Goal: Task Accomplishment & Management: Manage account settings

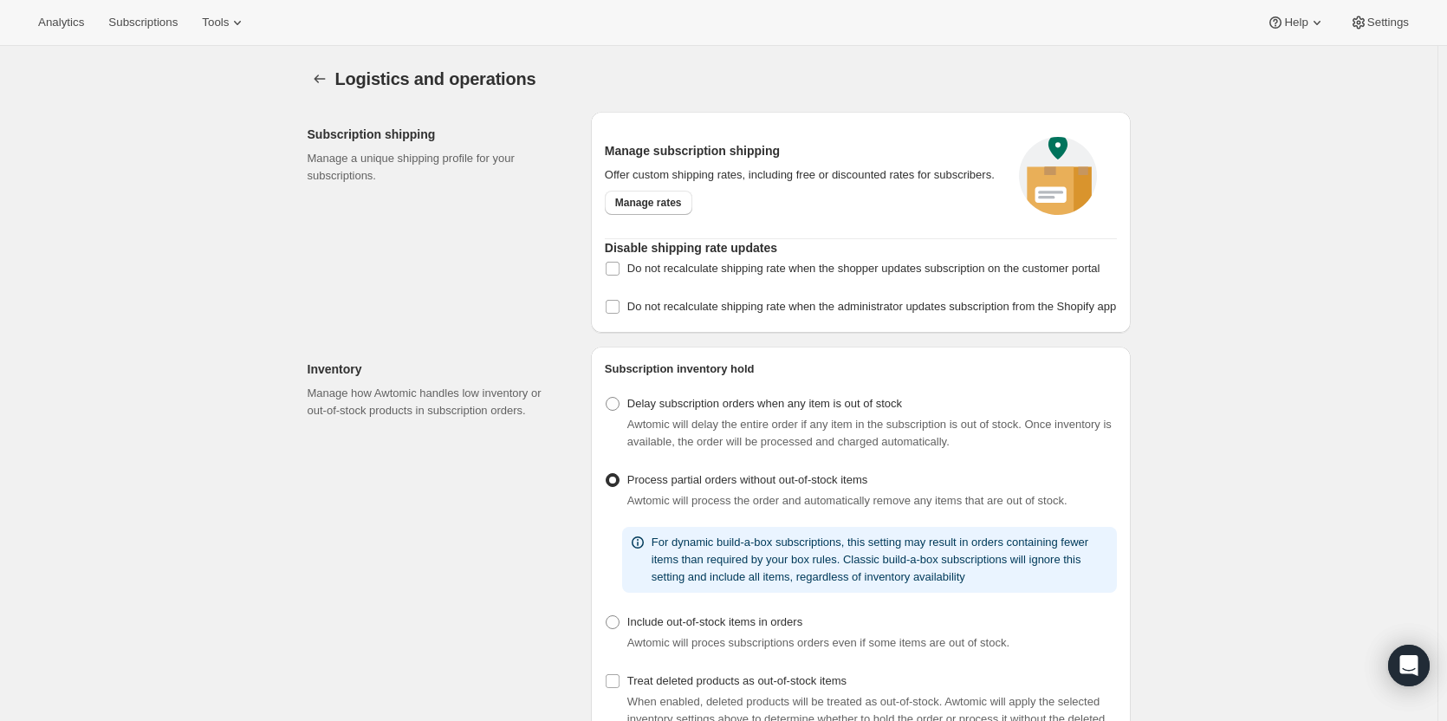
select select "DAY"
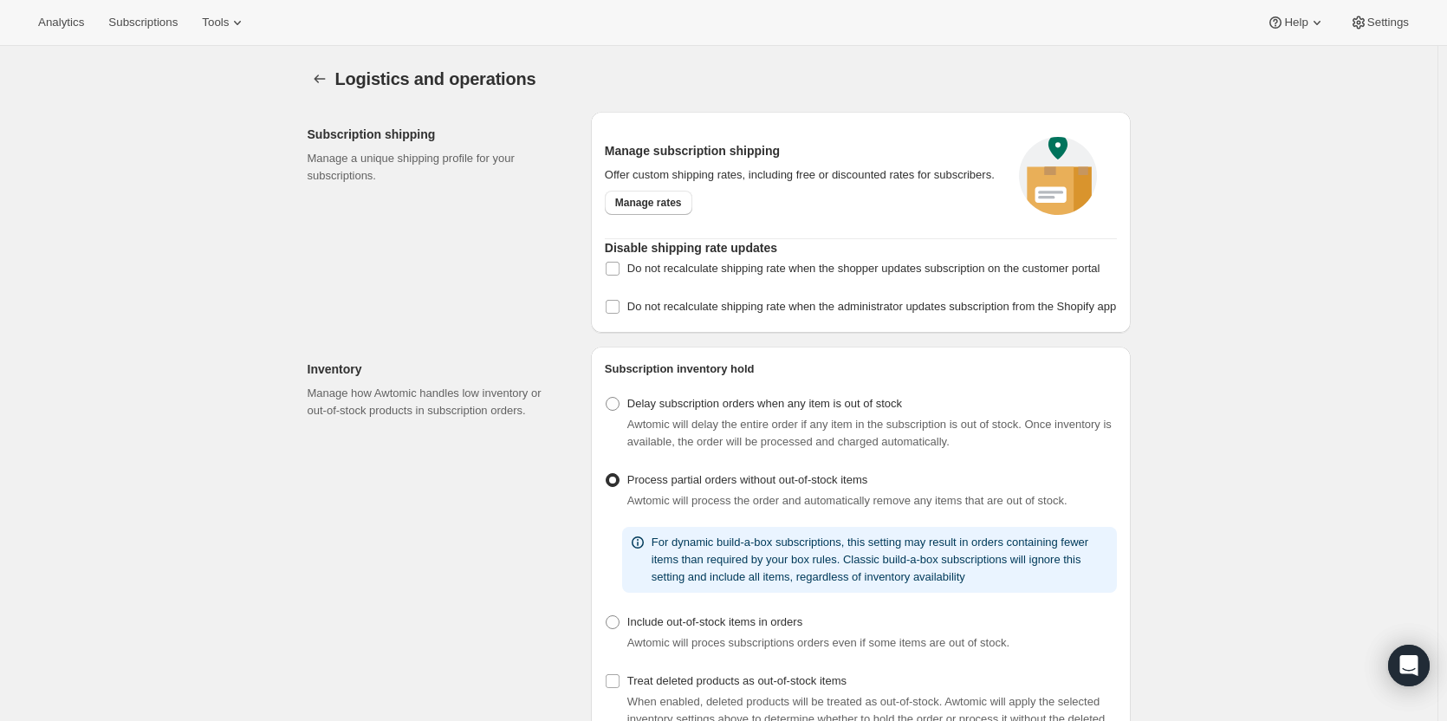
scroll to position [166, 0]
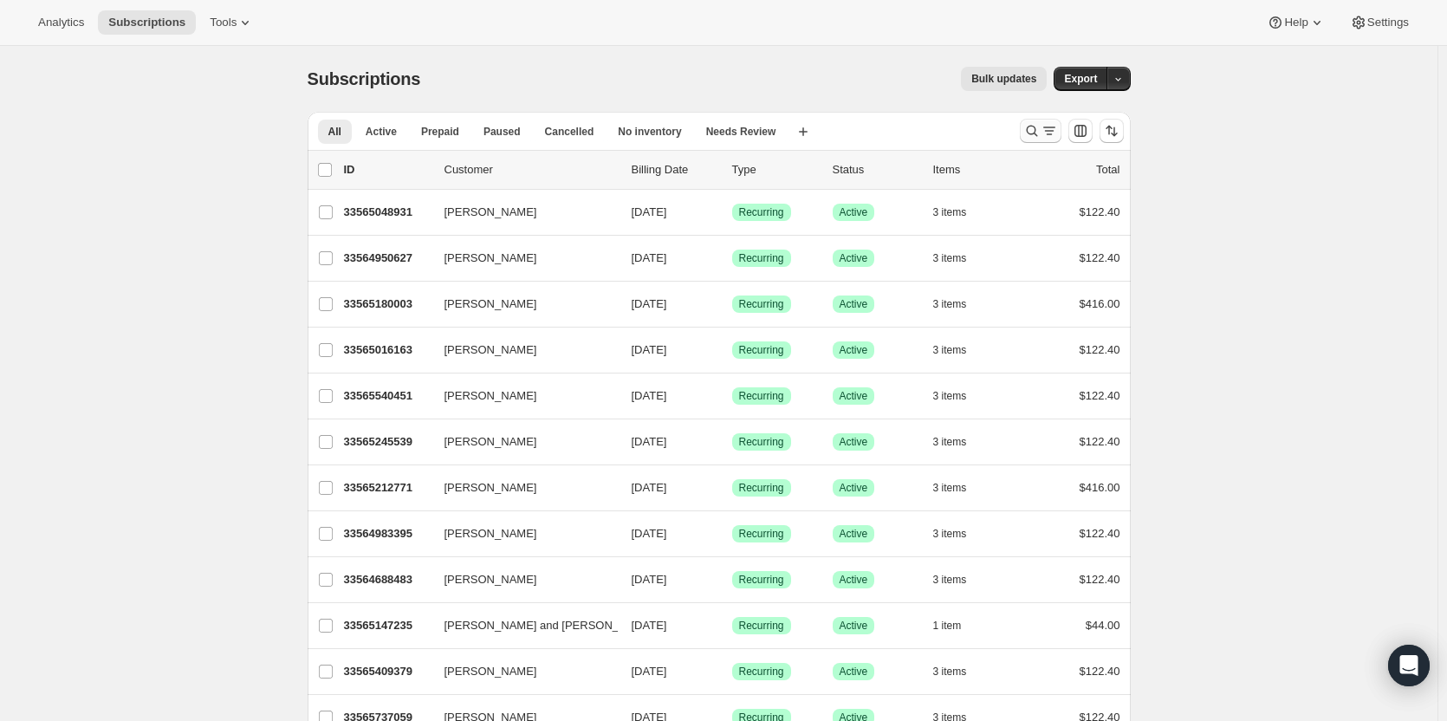
click at [1025, 126] on button "Search and filter results" at bounding box center [1041, 131] width 42 height 24
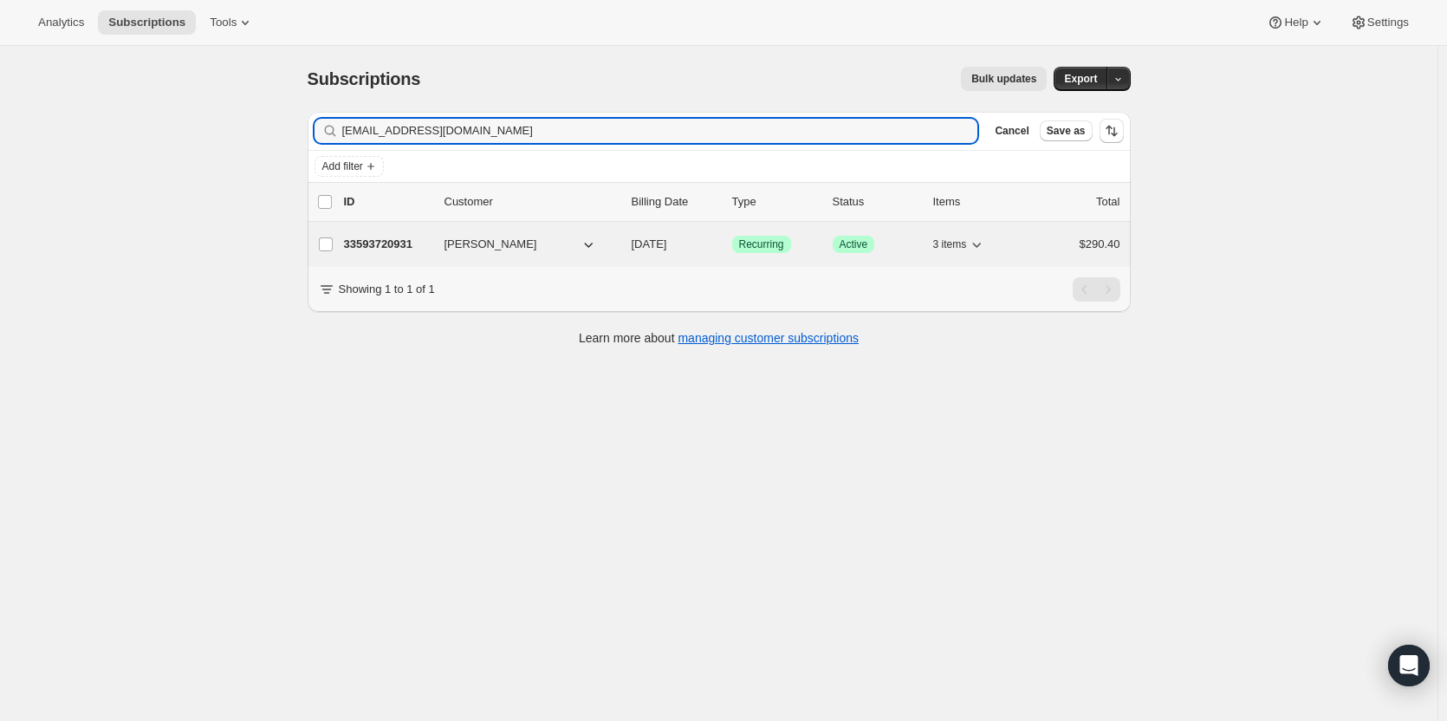
type input "[EMAIL_ADDRESS][DOMAIN_NAME]"
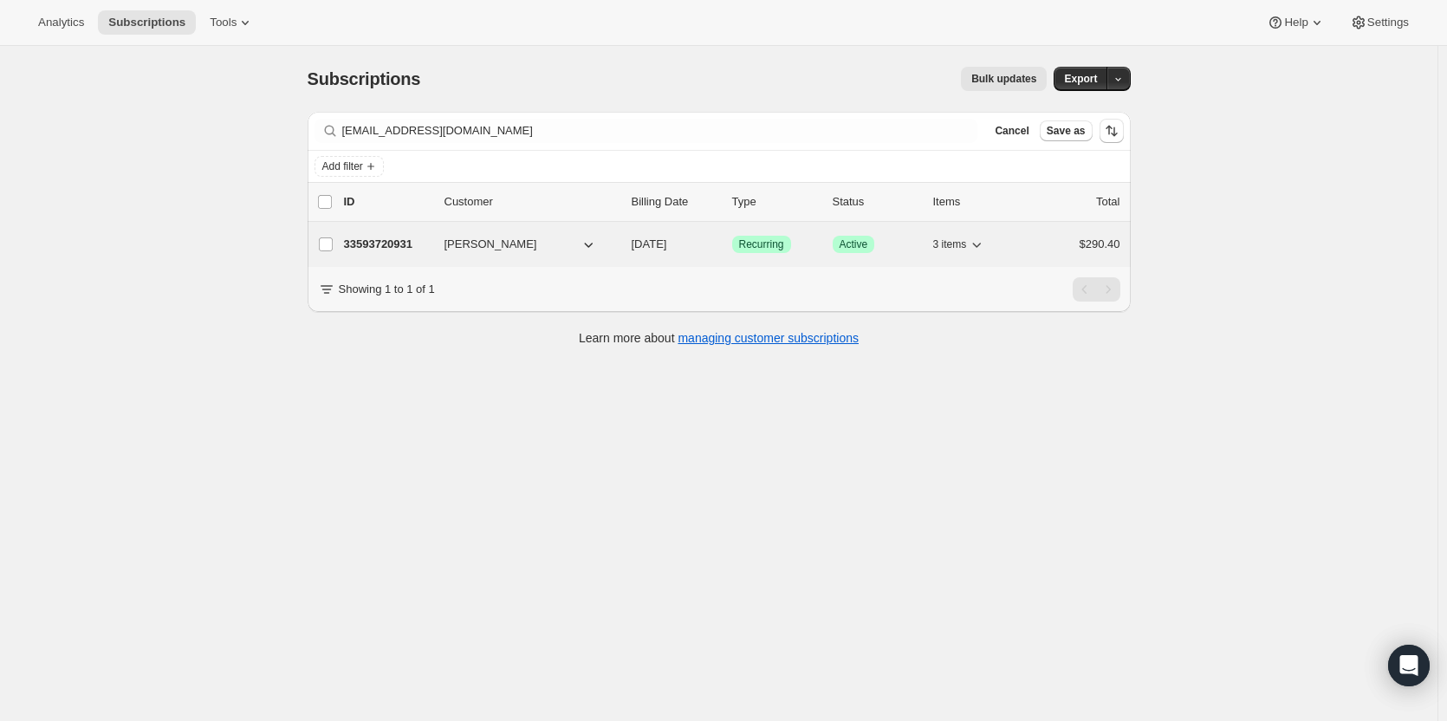
click at [374, 249] on p "33593720931" at bounding box center [387, 244] width 87 height 17
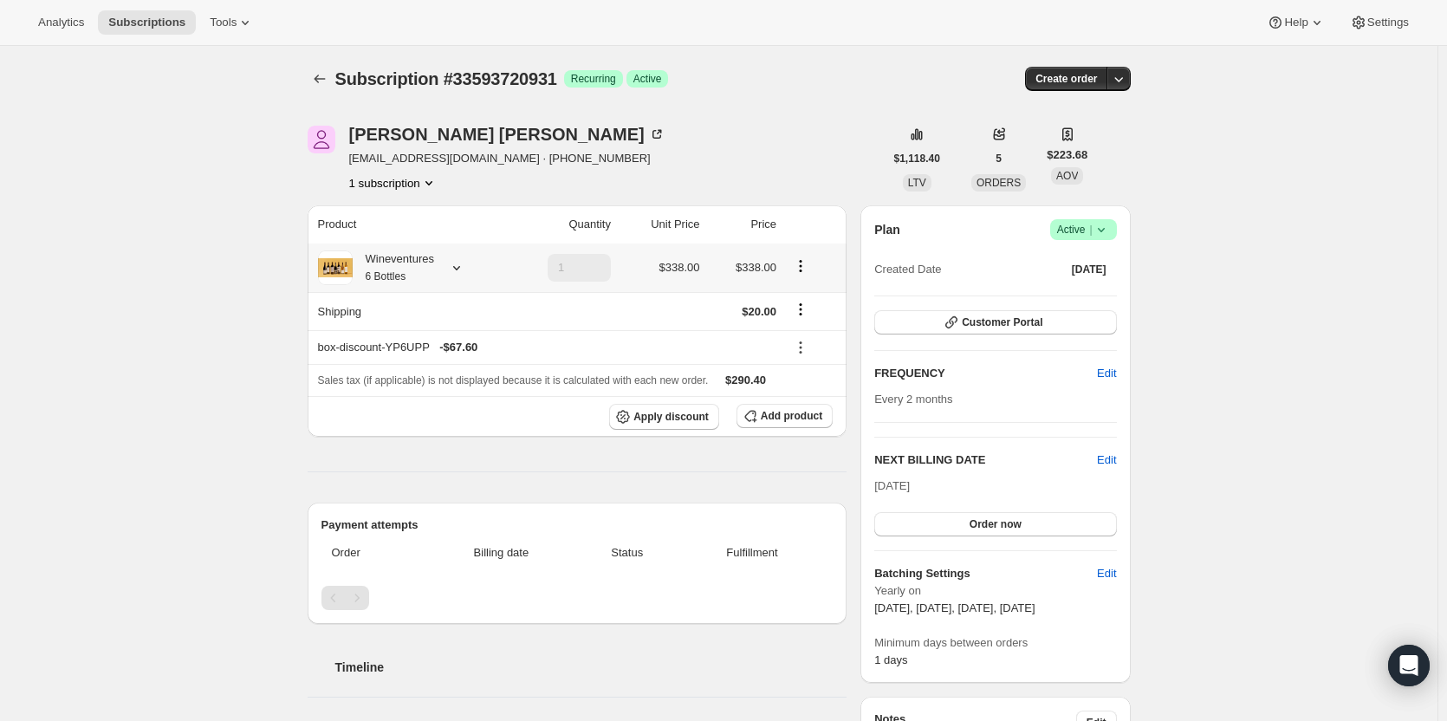
click at [374, 270] on small "6 Bottles" at bounding box center [386, 276] width 41 height 12
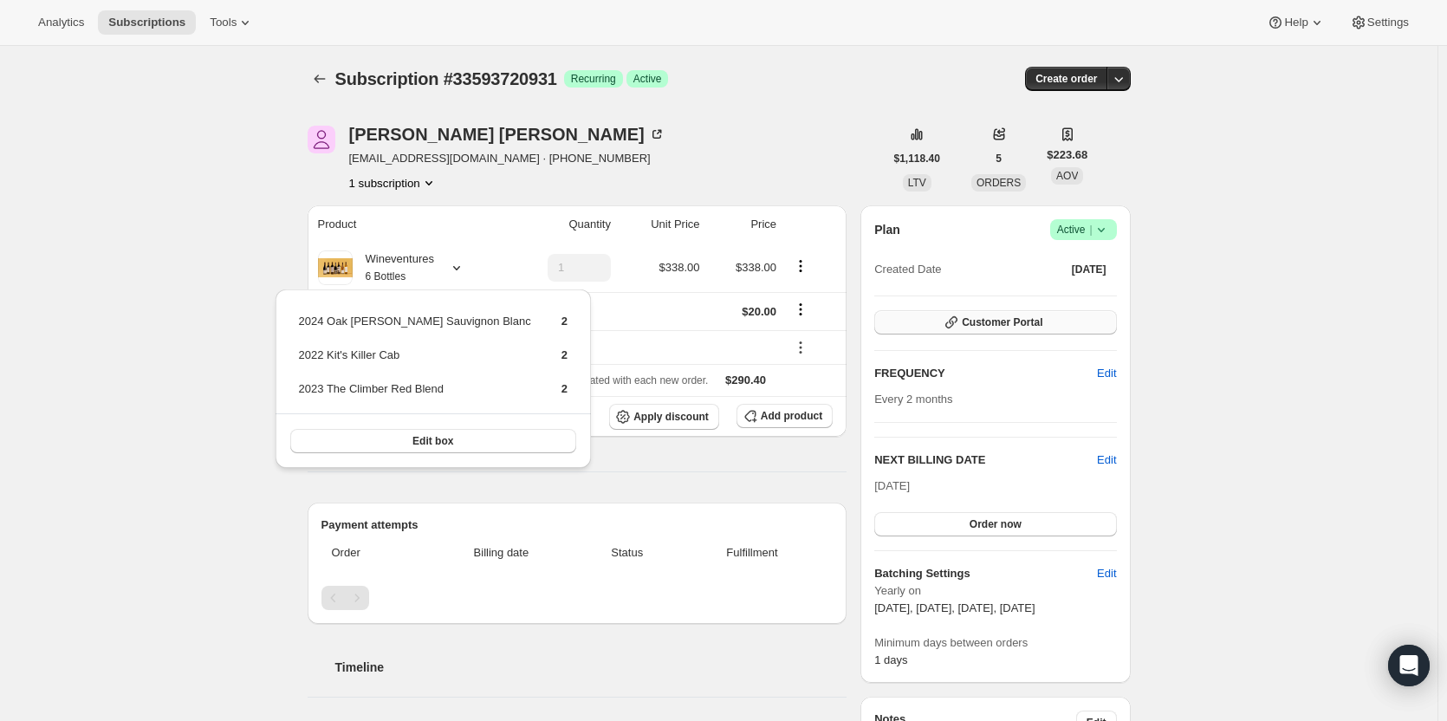
click at [948, 323] on button "Customer Portal" at bounding box center [995, 322] width 242 height 24
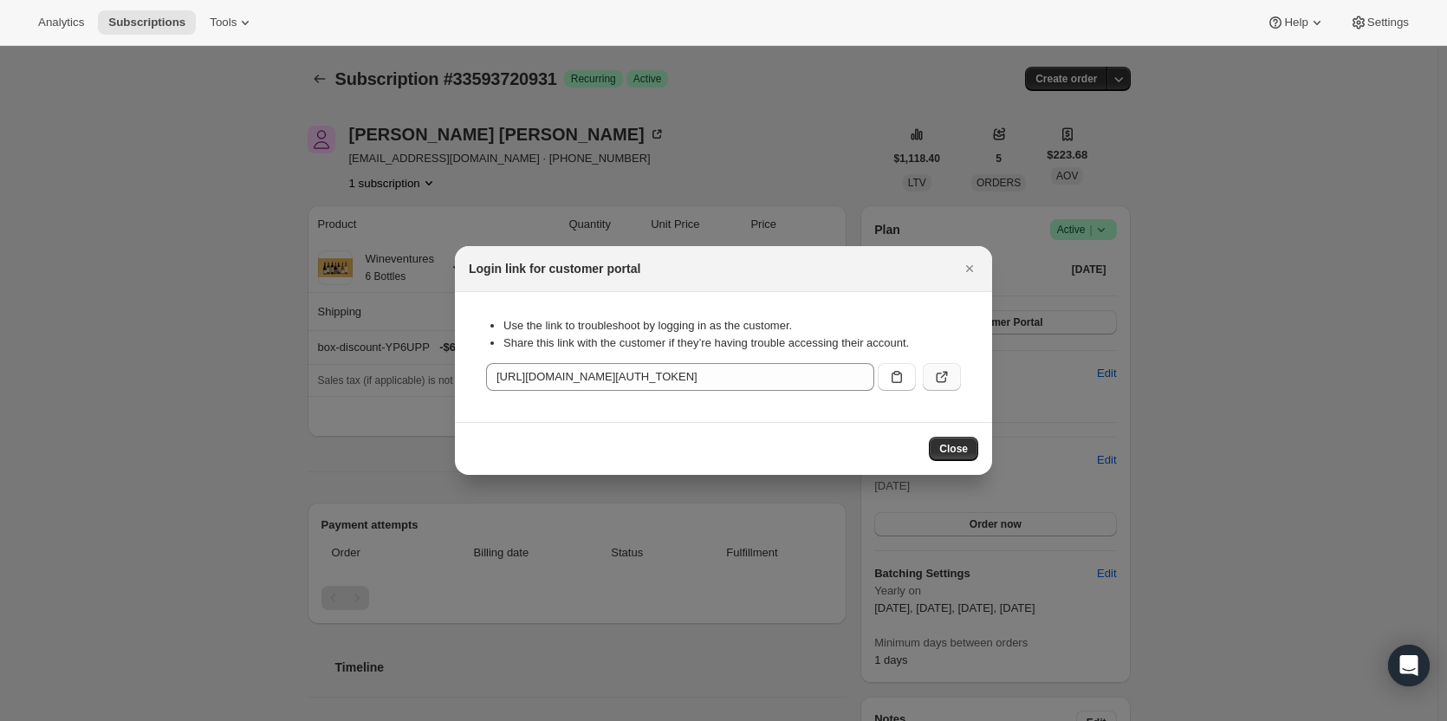
click at [955, 380] on button ":roh:" at bounding box center [942, 377] width 38 height 28
click at [972, 277] on button "Close" at bounding box center [970, 269] width 24 height 24
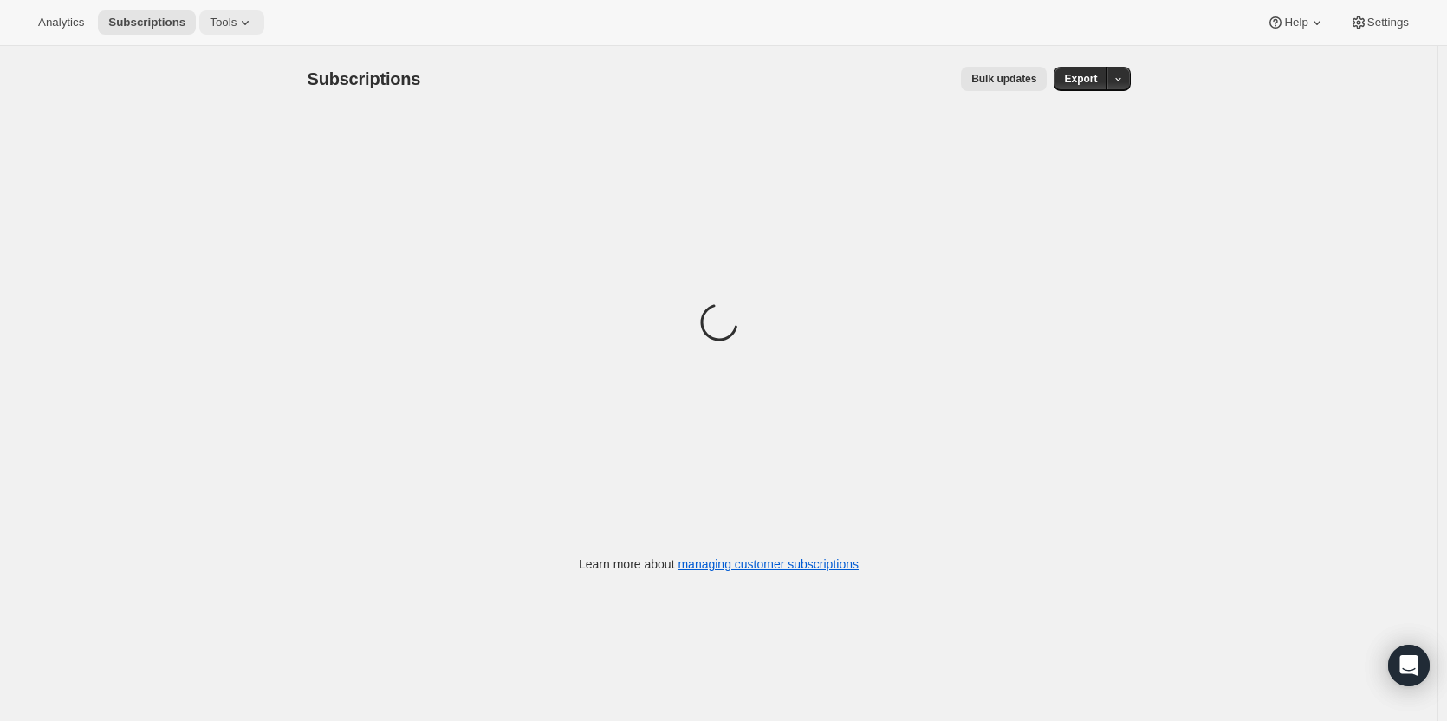
click at [223, 23] on span "Tools" at bounding box center [223, 23] width 27 height 14
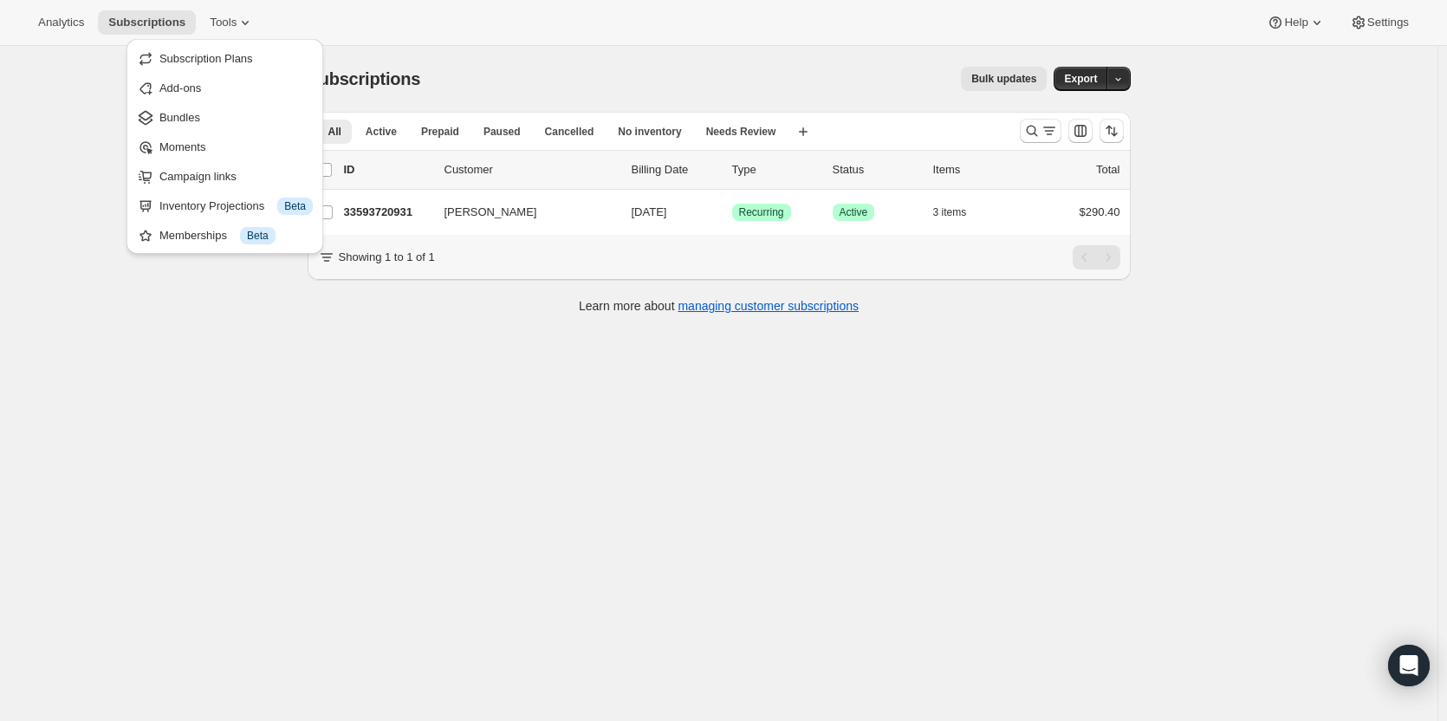
click at [217, 110] on span "Bundles" at bounding box center [235, 117] width 153 height 17
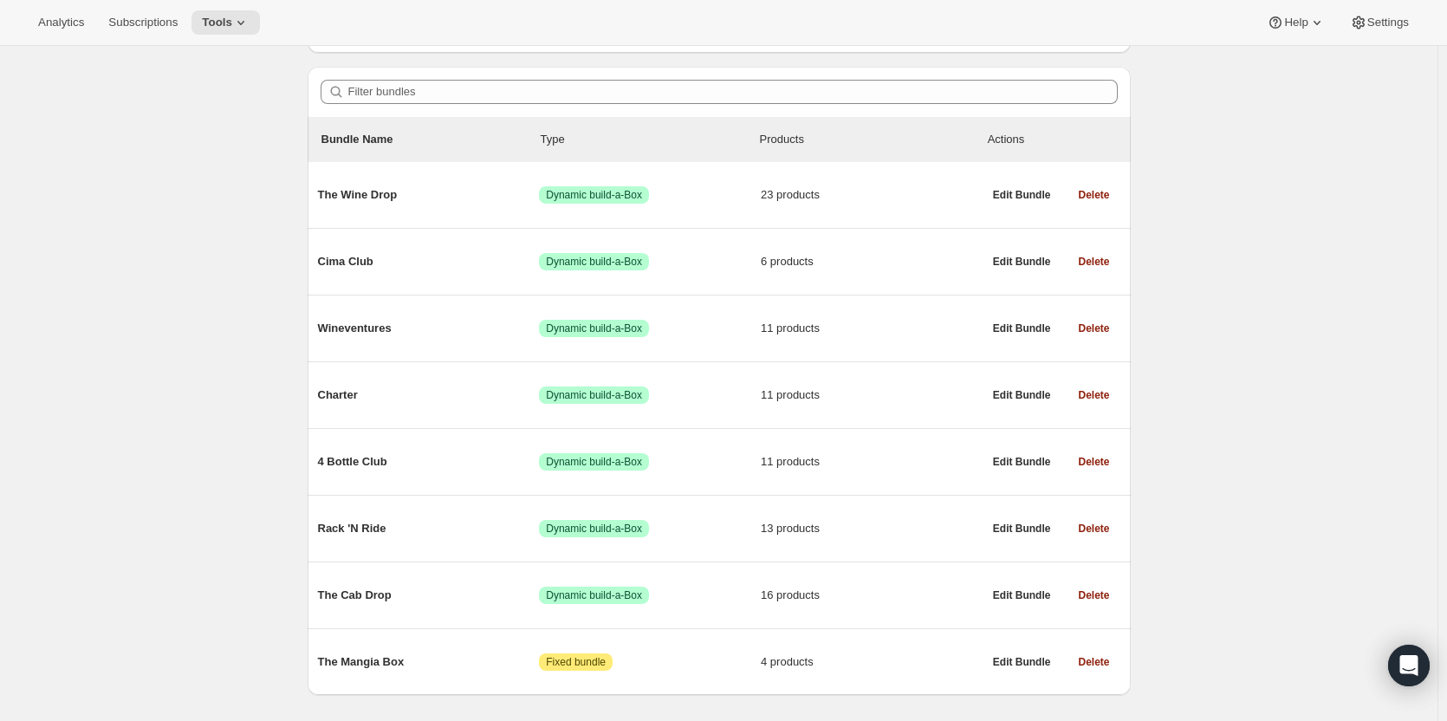
scroll to position [175, 0]
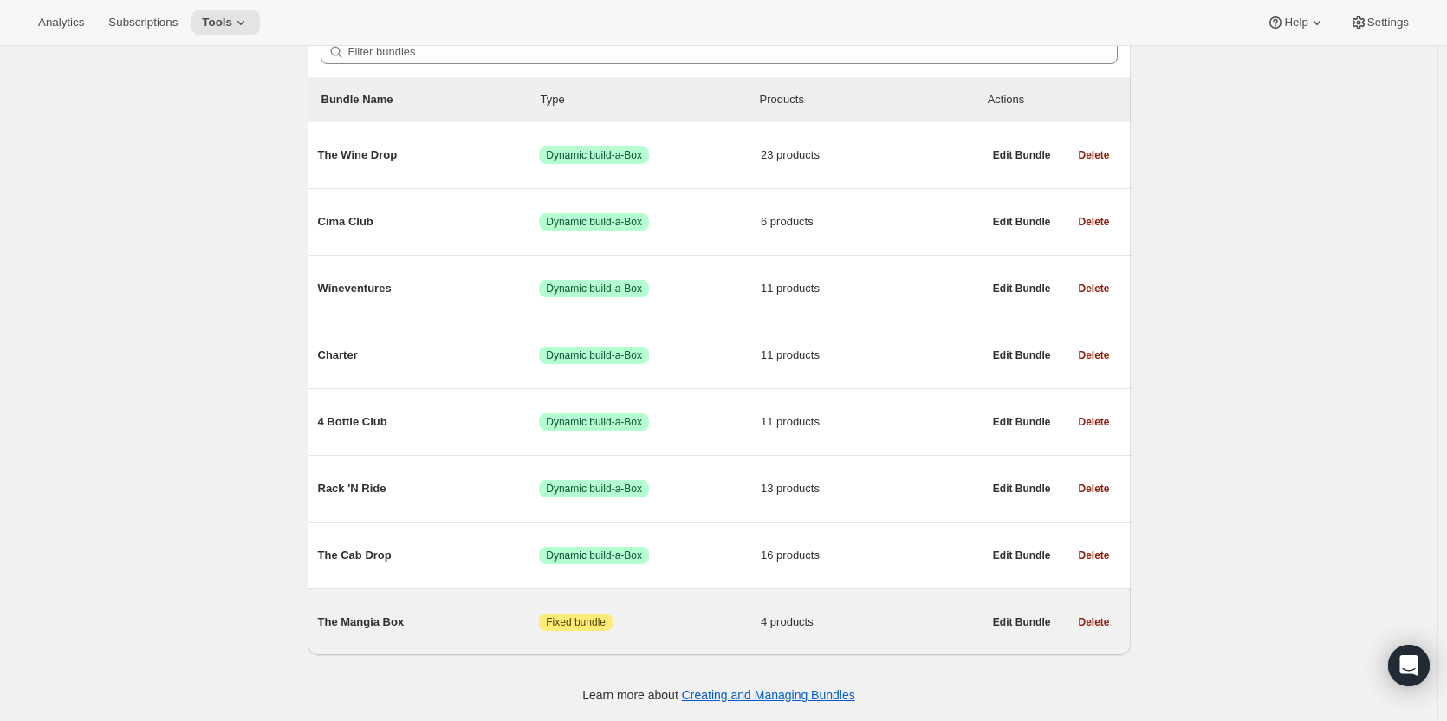
click at [481, 620] on span "The Mangia Box" at bounding box center [429, 622] width 222 height 17
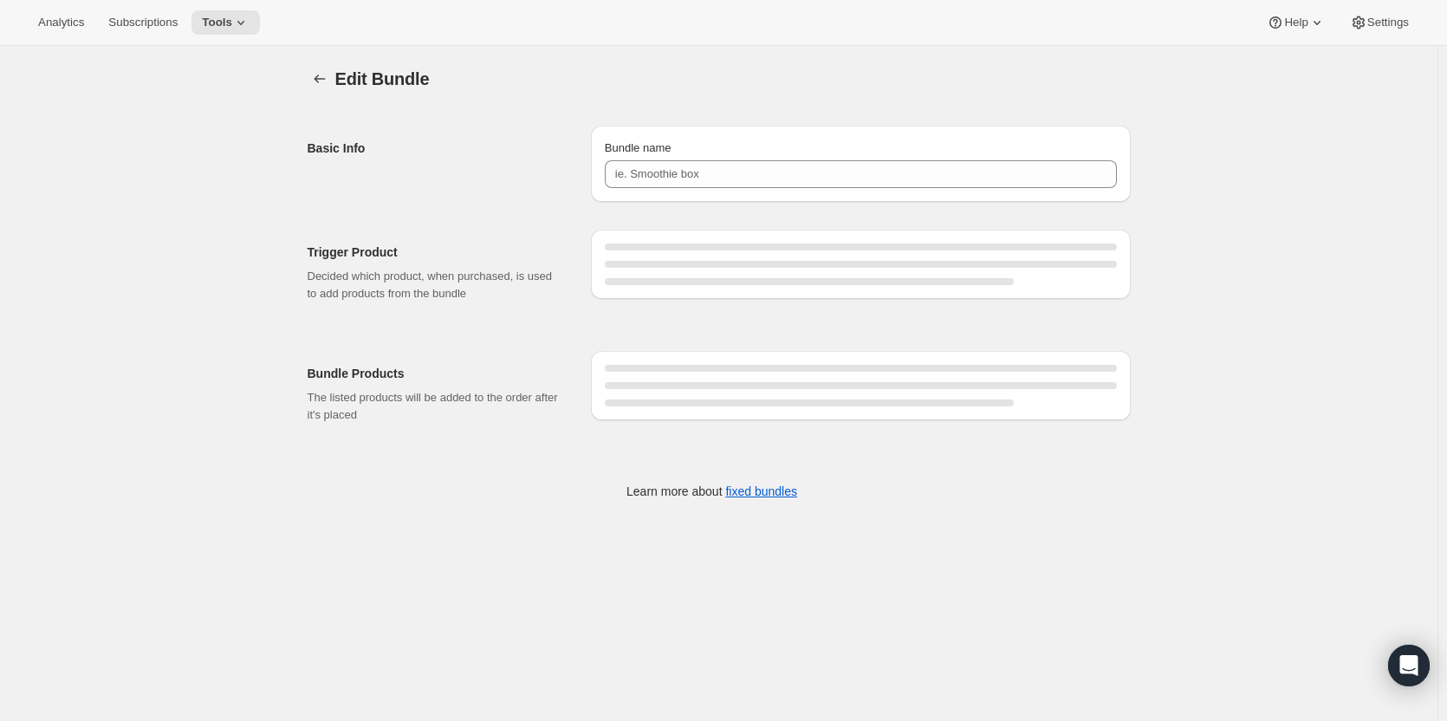
type input "The Mangia Box"
